Goal: Find specific page/section: Find specific page/section

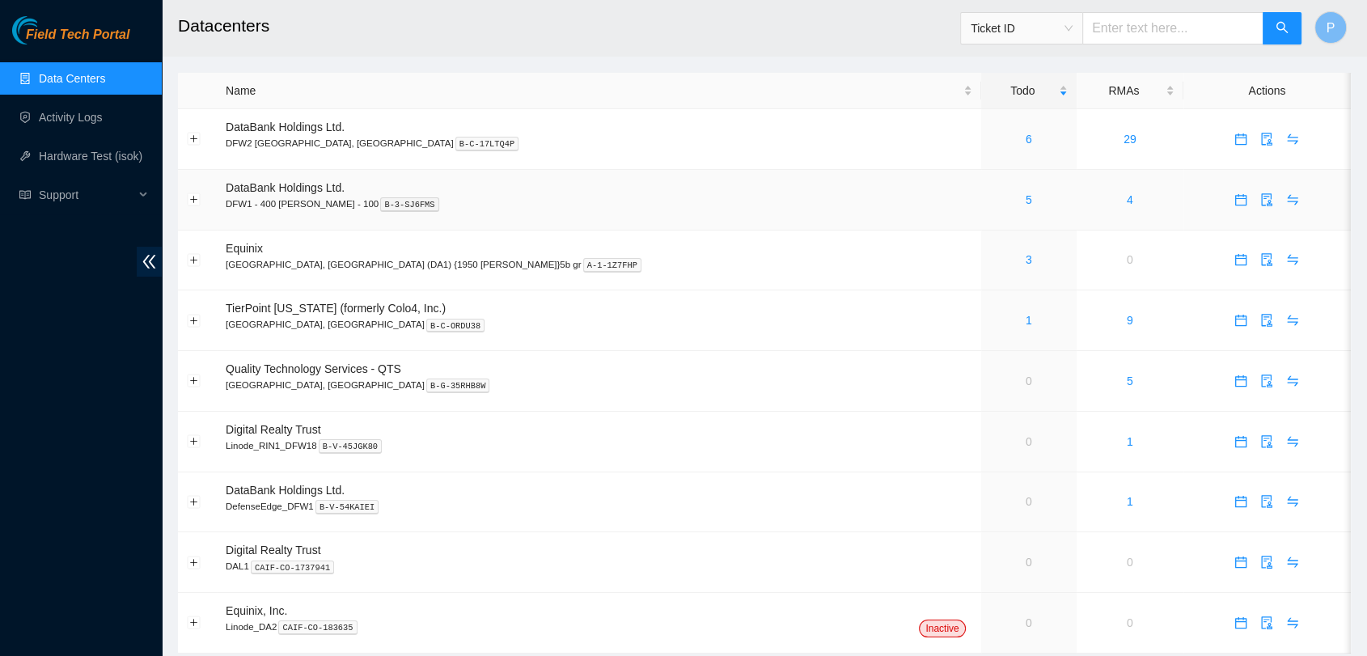
click at [990, 191] on div "5" at bounding box center [1029, 200] width 78 height 18
